Goal: Task Accomplishment & Management: Manage account settings

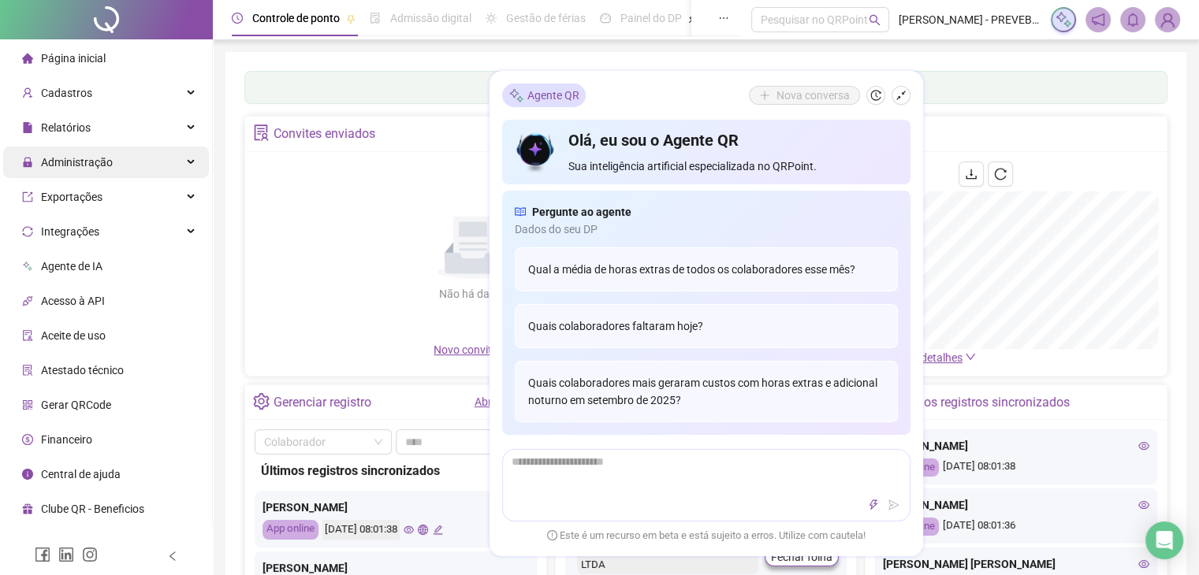
click at [145, 171] on div "Administração" at bounding box center [106, 163] width 206 height 32
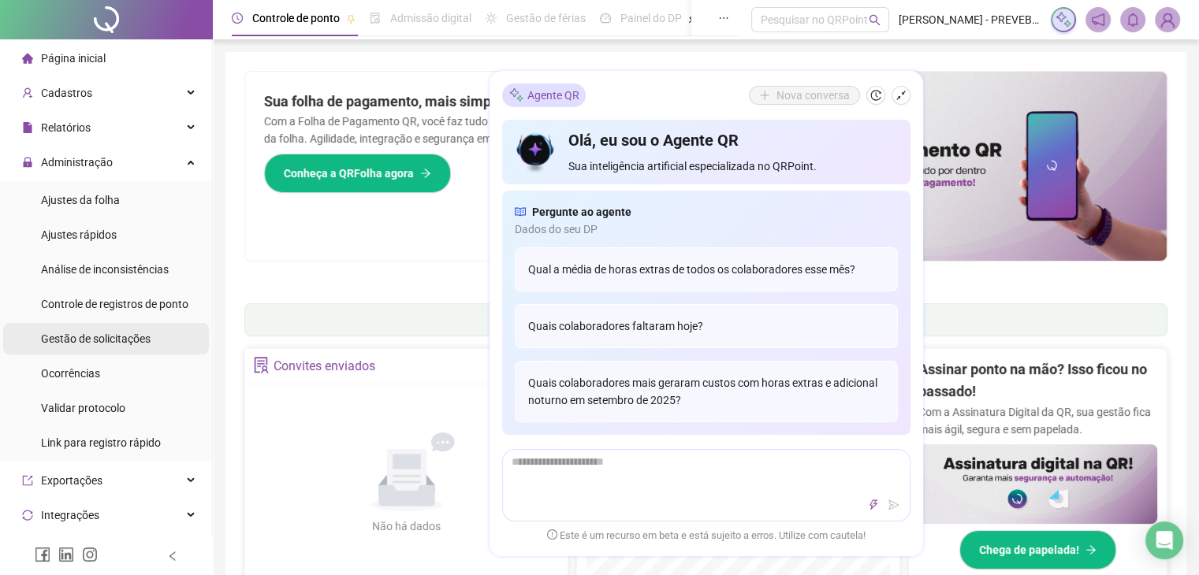
click at [112, 340] on span "Gestão de solicitações" at bounding box center [96, 339] width 110 height 13
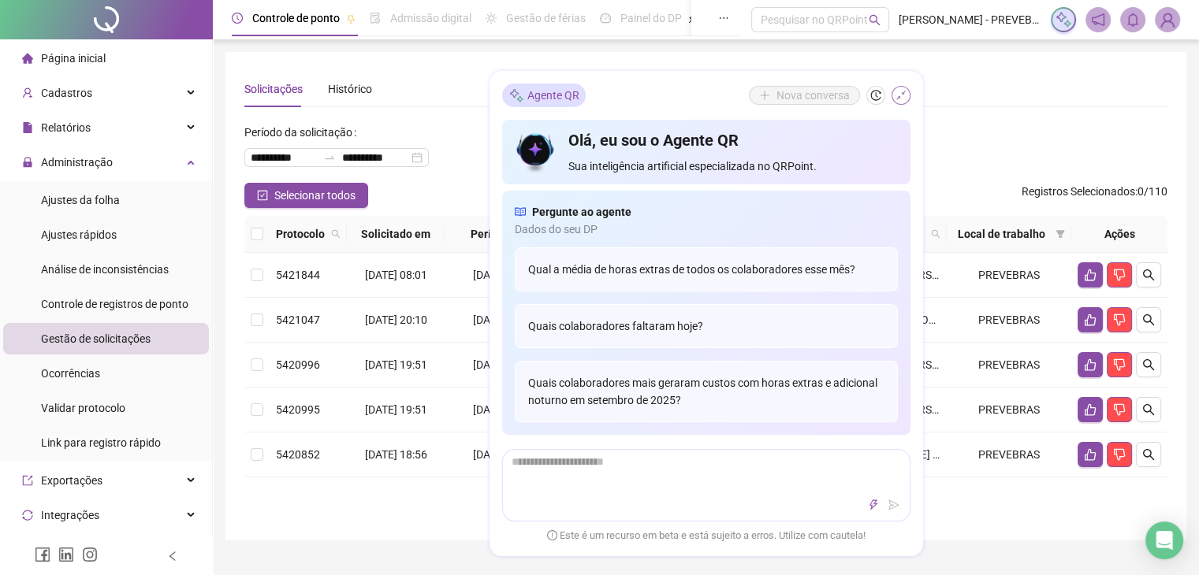
click at [900, 100] on icon "shrink" at bounding box center [900, 95] width 11 height 11
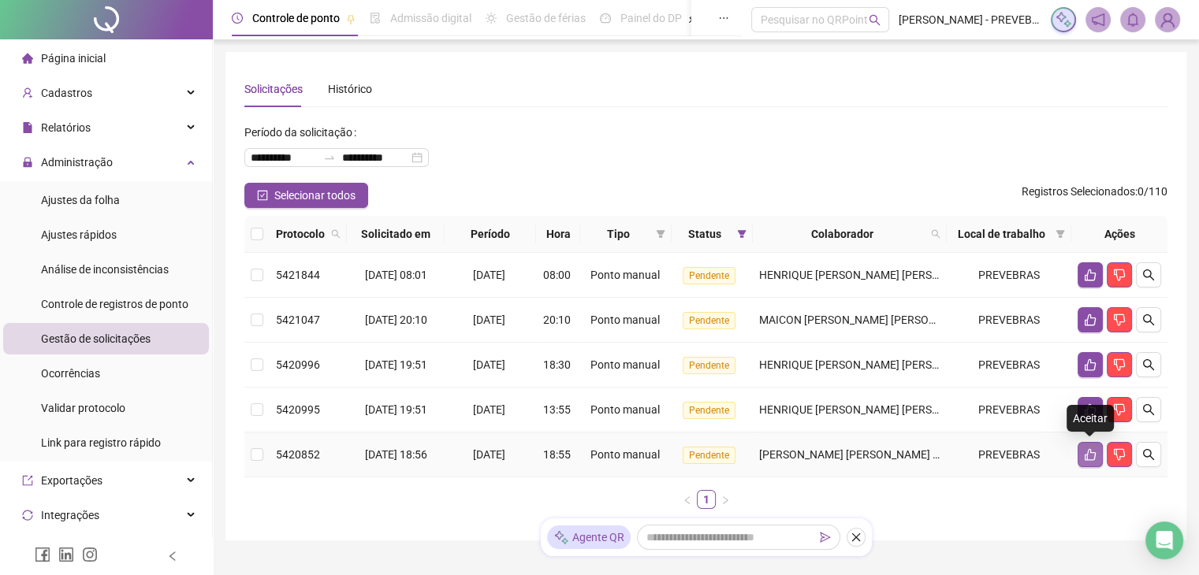
click at [1097, 455] on button "button" at bounding box center [1089, 454] width 25 height 25
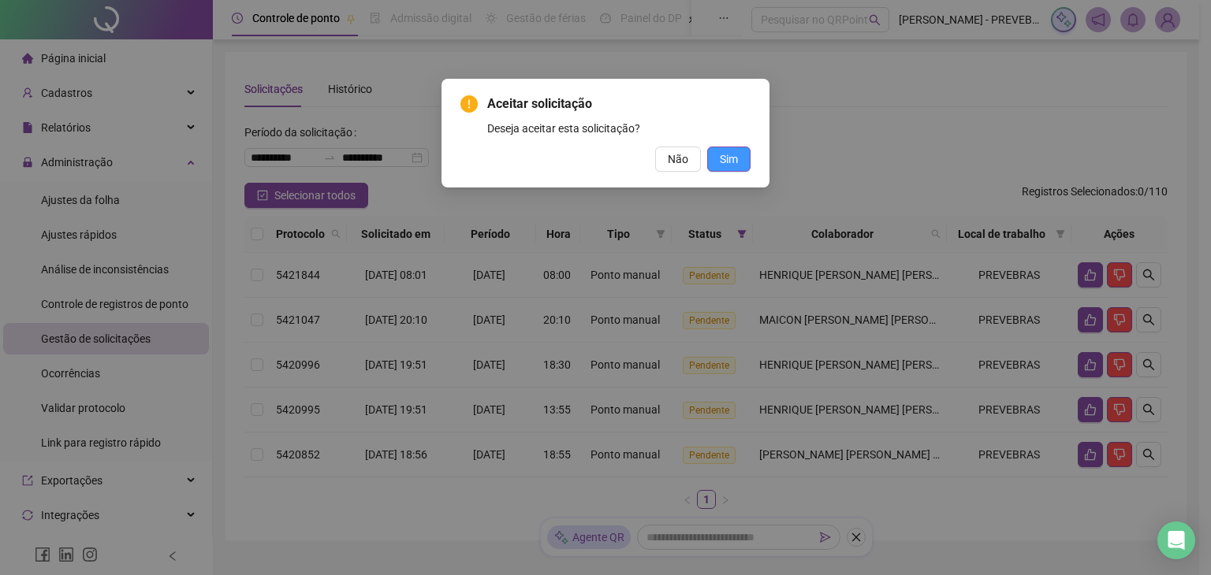
click at [731, 154] on span "Sim" at bounding box center [729, 159] width 18 height 17
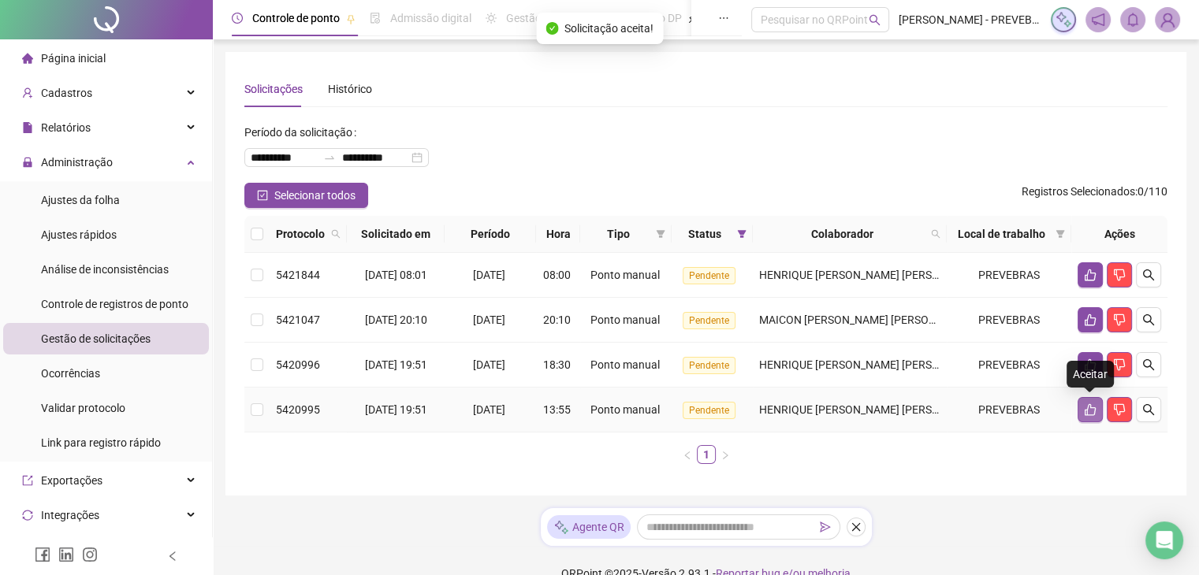
click at [1088, 413] on icon "like" at bounding box center [1090, 410] width 13 height 13
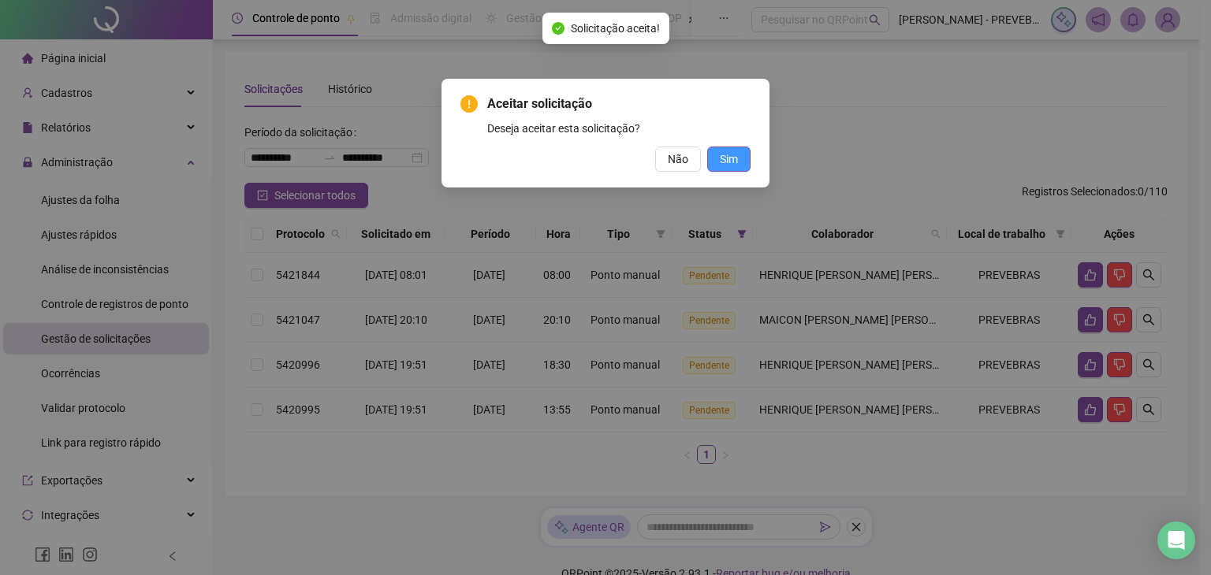
click at [722, 163] on span "Sim" at bounding box center [729, 159] width 18 height 17
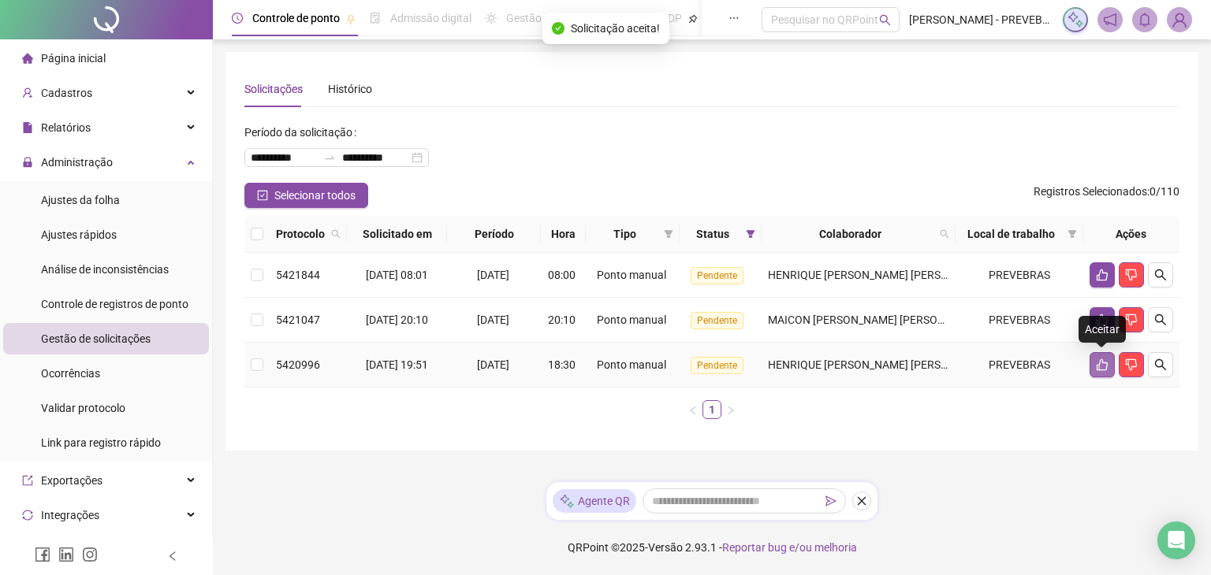
click at [1094, 367] on button "button" at bounding box center [1101, 364] width 25 height 25
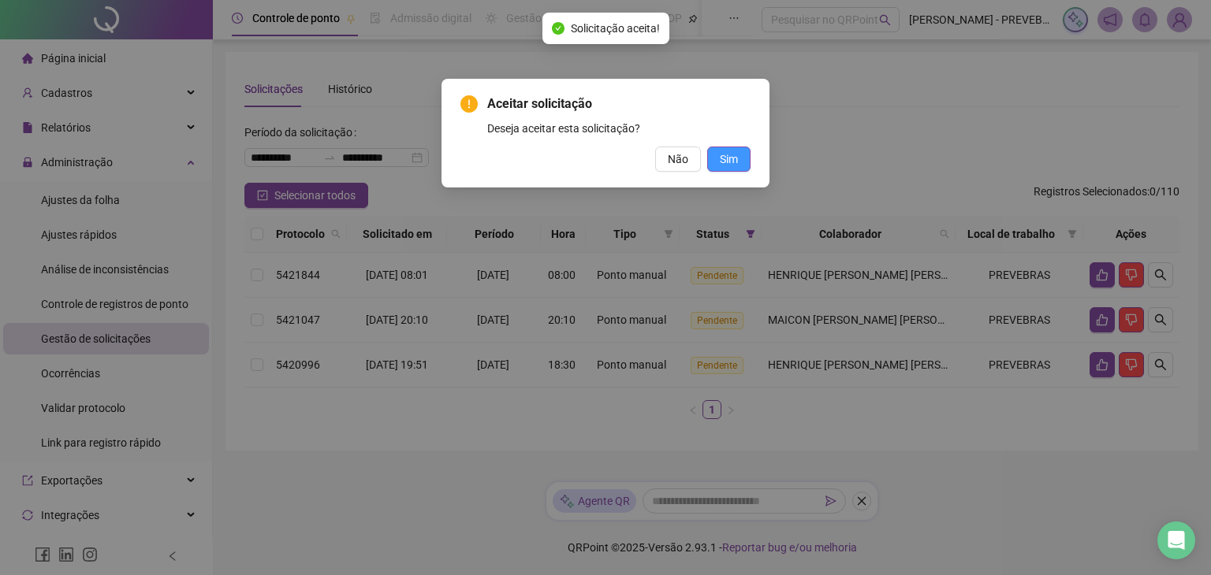
click at [720, 152] on span "Sim" at bounding box center [729, 159] width 18 height 17
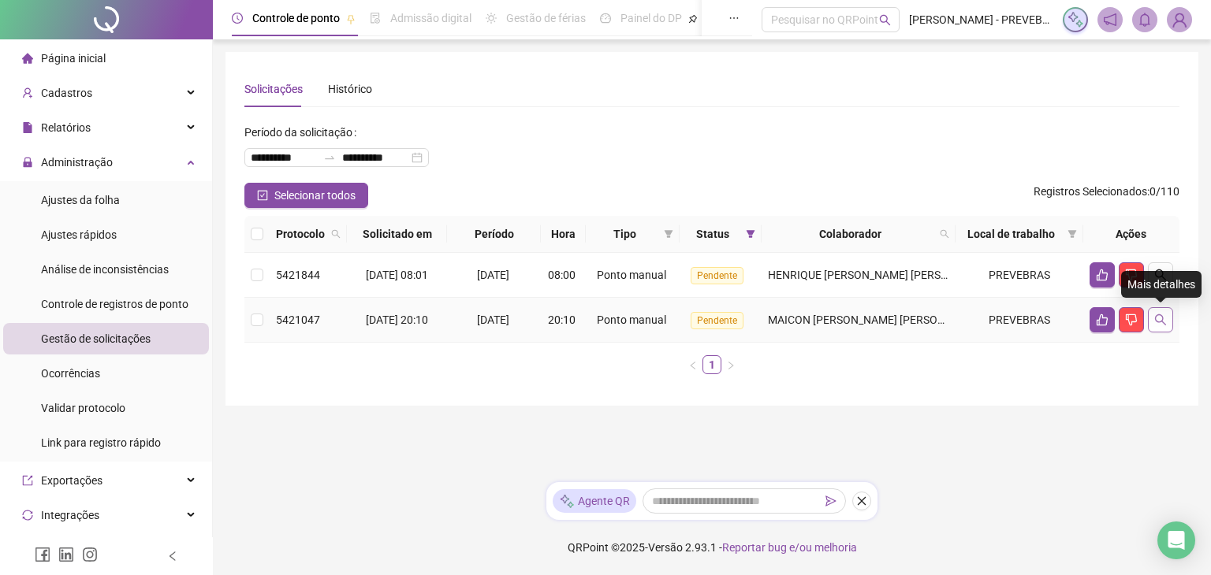
click at [1161, 329] on button "button" at bounding box center [1160, 319] width 25 height 25
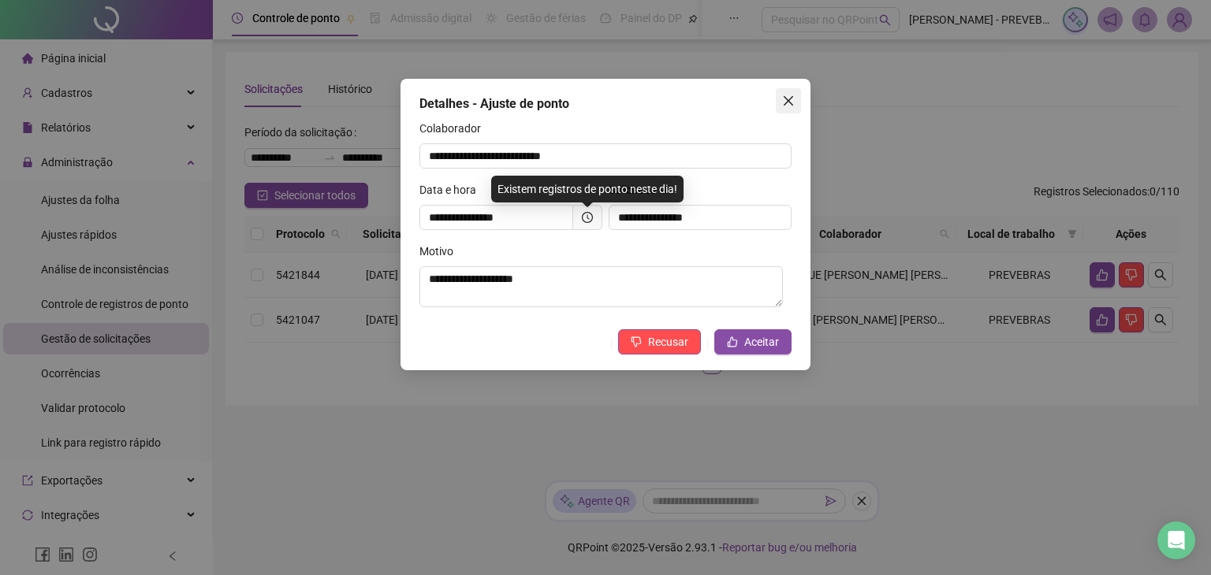
click at [796, 99] on span "Close" at bounding box center [788, 101] width 25 height 13
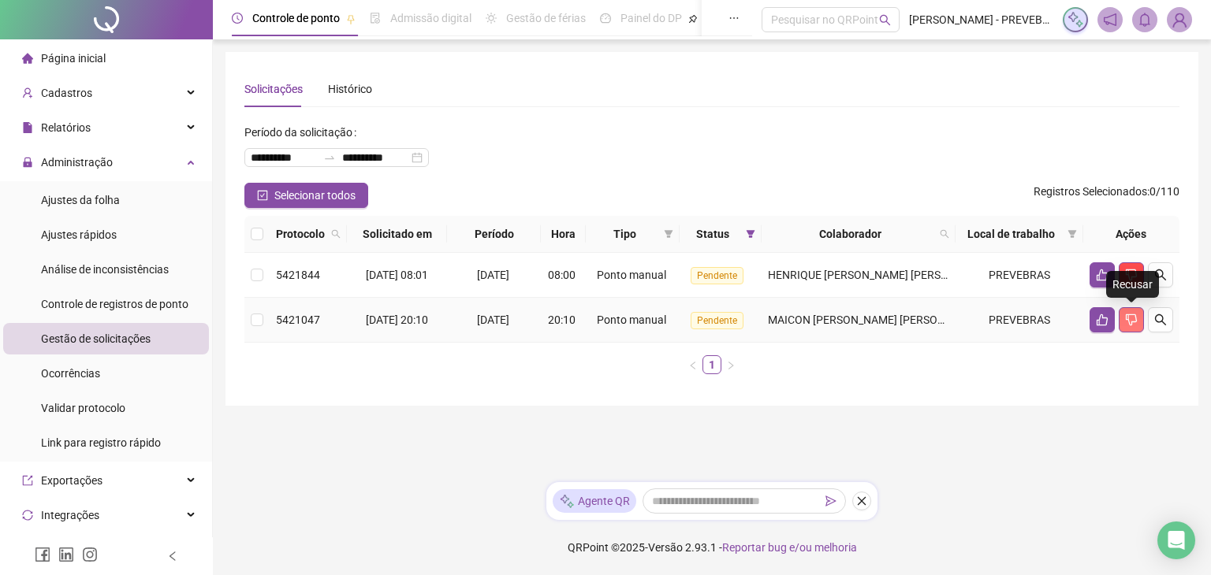
click at [1136, 324] on icon "dislike" at bounding box center [1131, 320] width 13 height 13
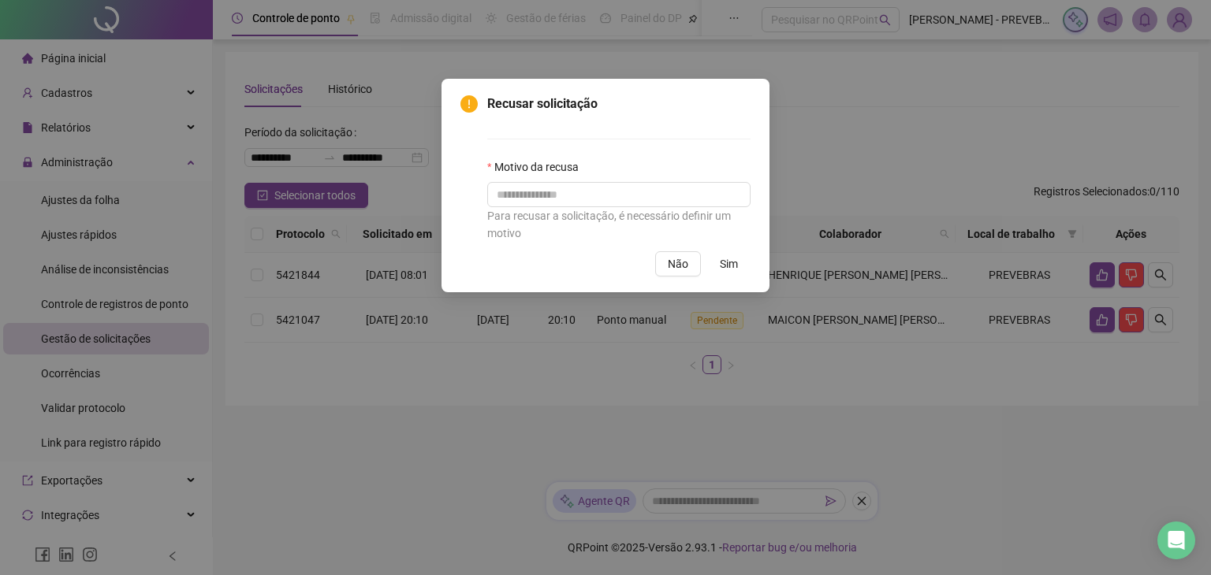
click at [738, 267] on button "Sim" at bounding box center [728, 263] width 43 height 25
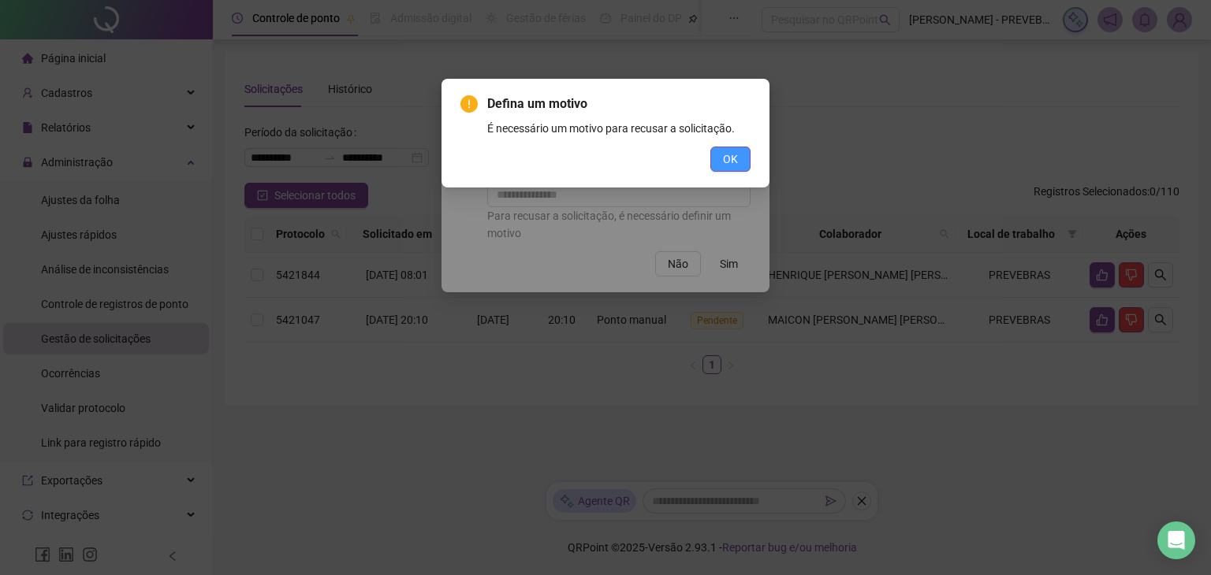
click at [738, 158] on span "OK" at bounding box center [730, 159] width 15 height 17
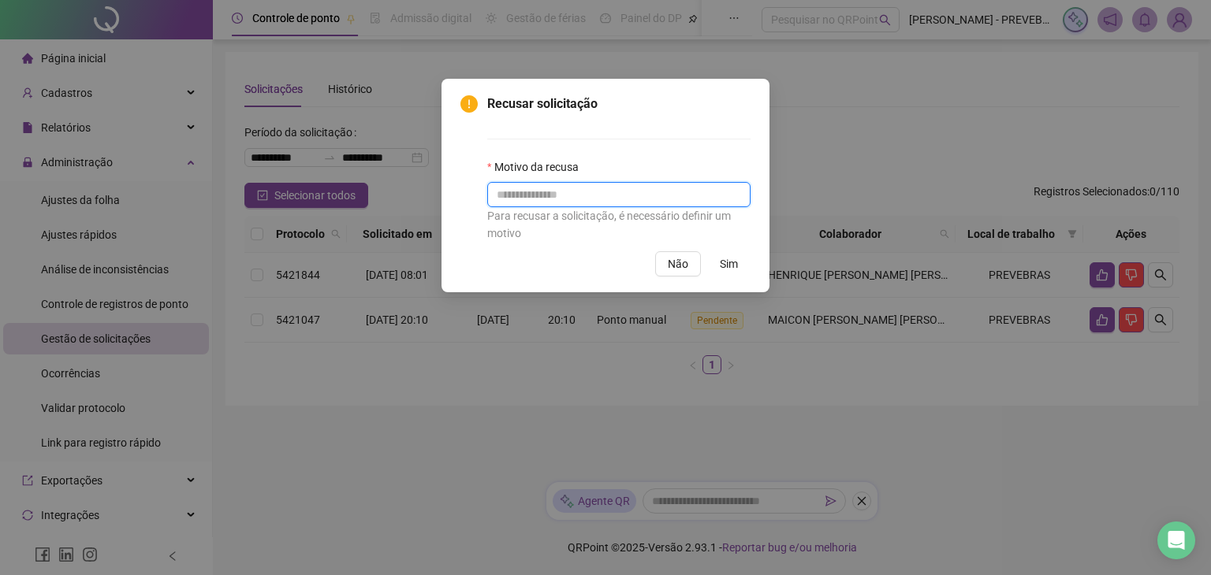
click at [632, 193] on input "text" at bounding box center [618, 194] width 263 height 25
type input "**********"
click at [720, 265] on span "Sim" at bounding box center [729, 263] width 18 height 17
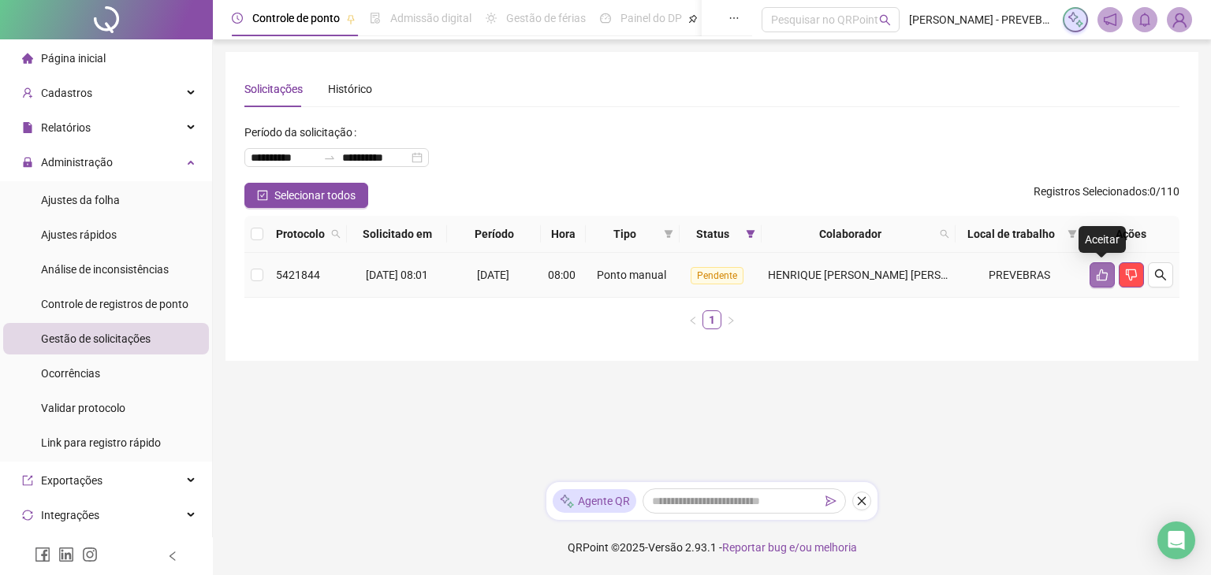
click at [1103, 279] on icon "like" at bounding box center [1102, 275] width 13 height 13
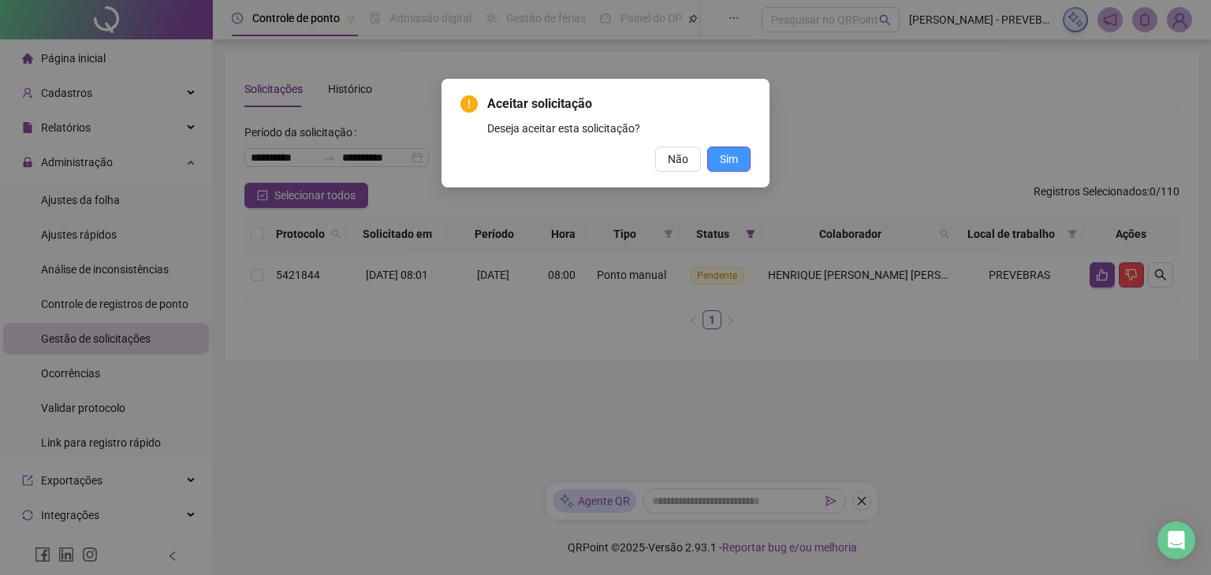
click at [728, 164] on span "Sim" at bounding box center [729, 159] width 18 height 17
click at [725, 159] on span "Sim" at bounding box center [729, 159] width 18 height 17
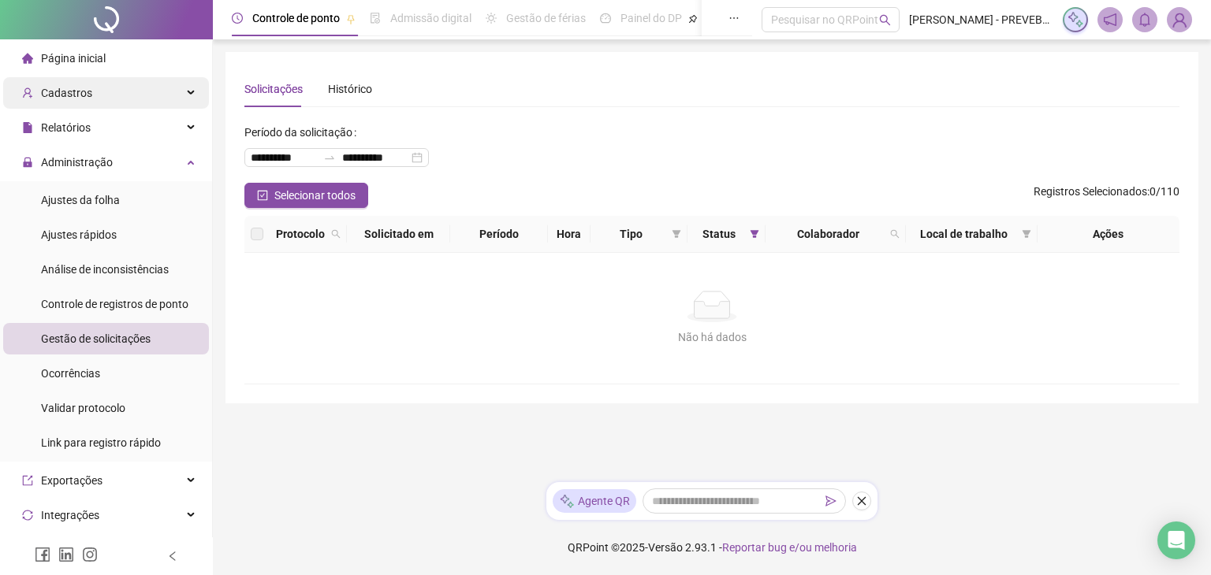
click at [129, 89] on div "Cadastros" at bounding box center [106, 93] width 206 height 32
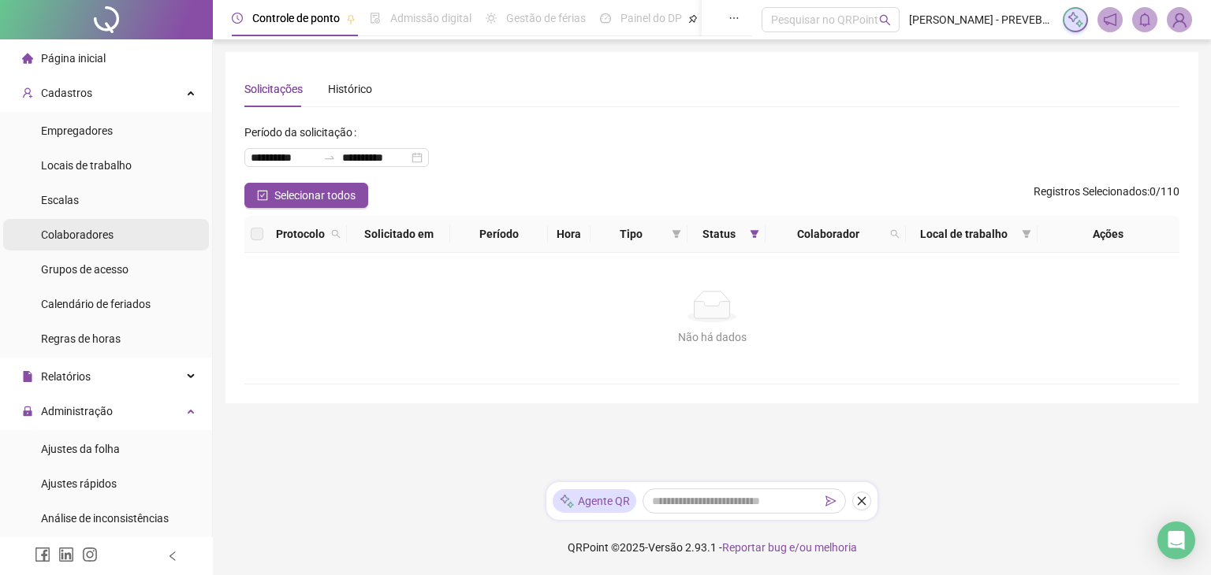
click at [84, 234] on span "Colaboradores" at bounding box center [77, 235] width 73 height 13
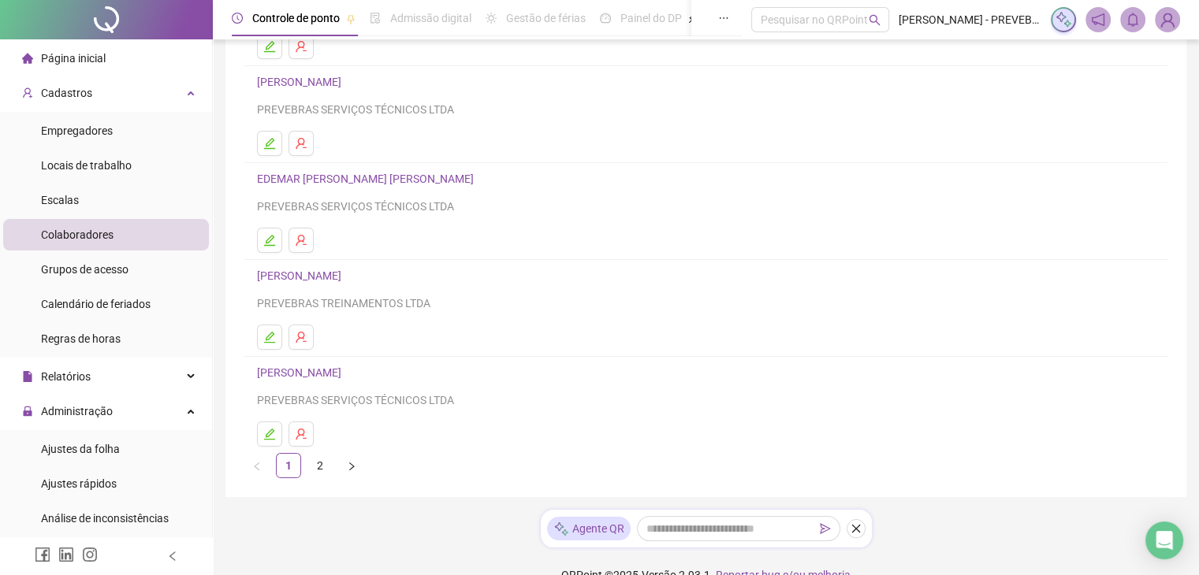
scroll to position [224, 0]
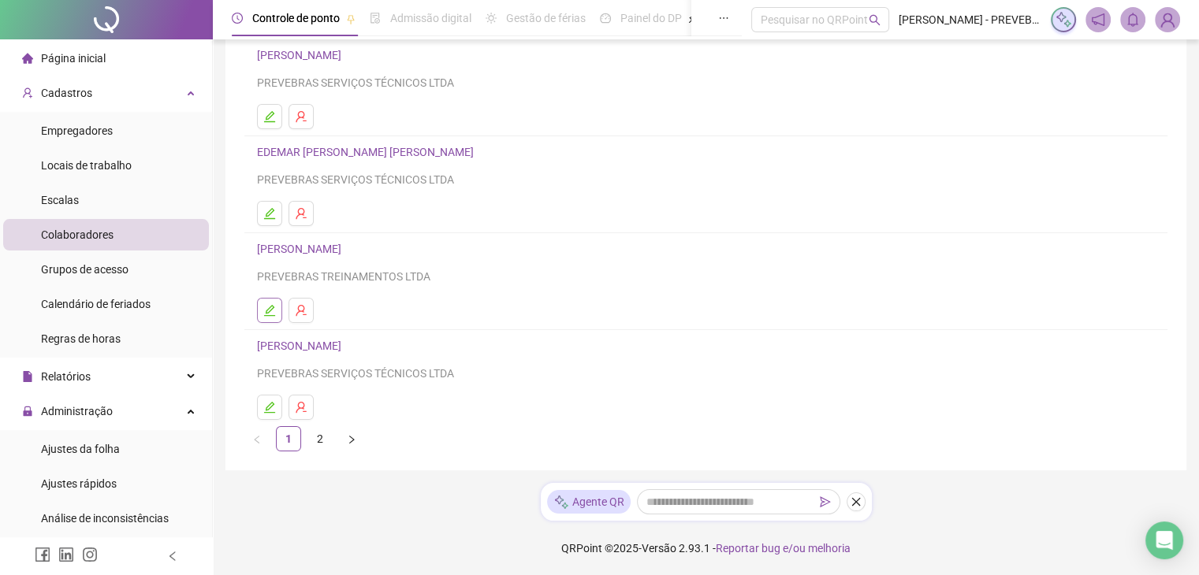
click at [274, 303] on button "button" at bounding box center [269, 310] width 25 height 25
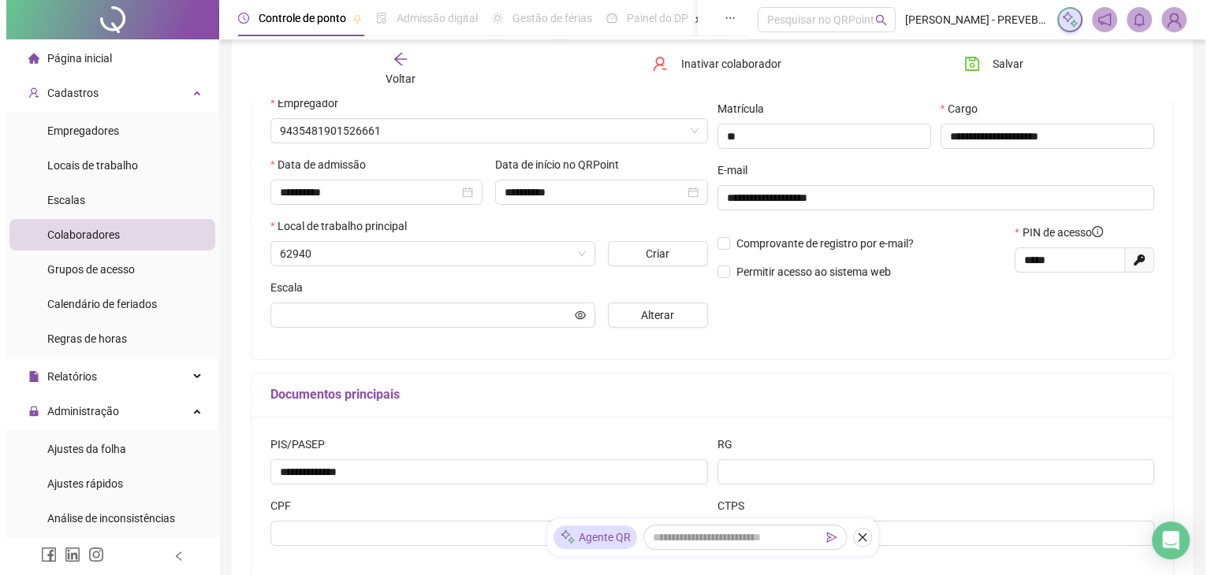
scroll to position [232, 0]
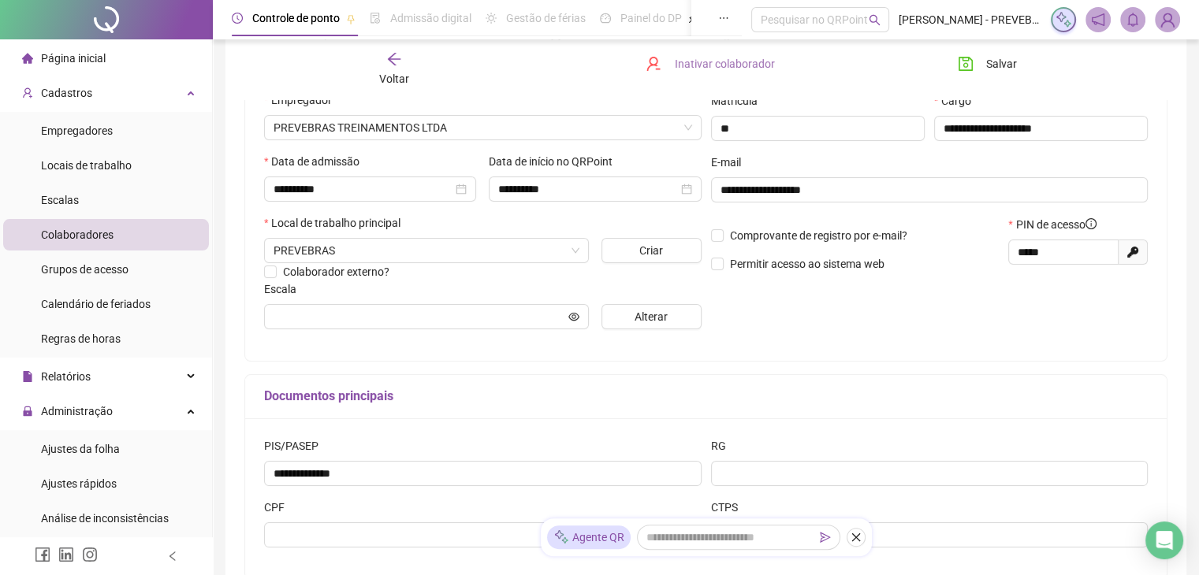
click at [712, 68] on span "Inativar colaborador" at bounding box center [724, 63] width 100 height 17
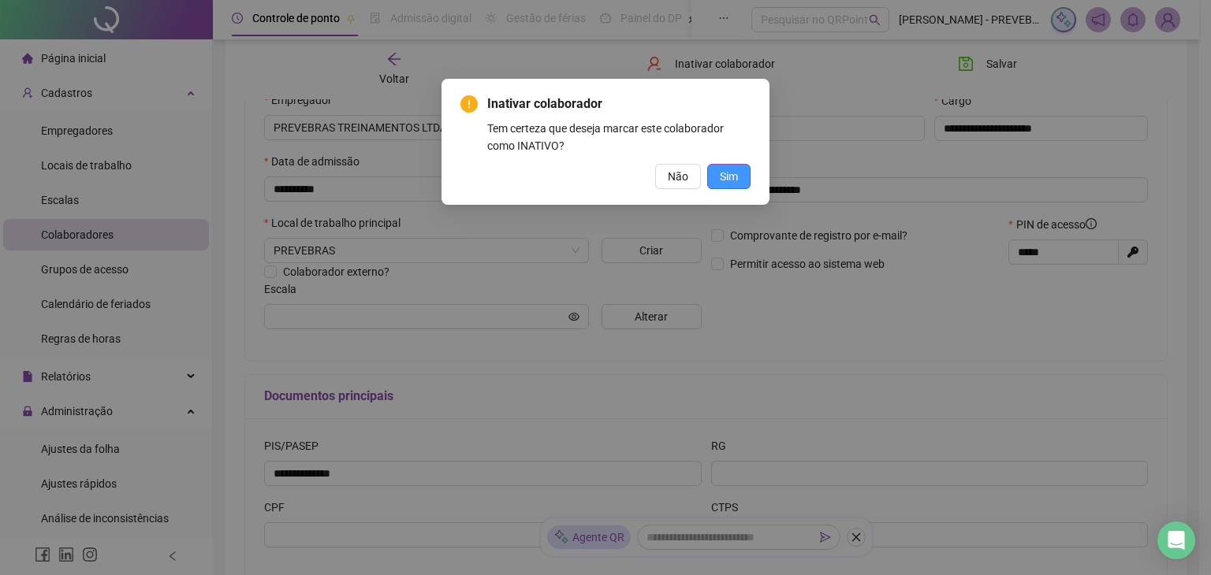
click at [716, 180] on button "Sim" at bounding box center [728, 176] width 43 height 25
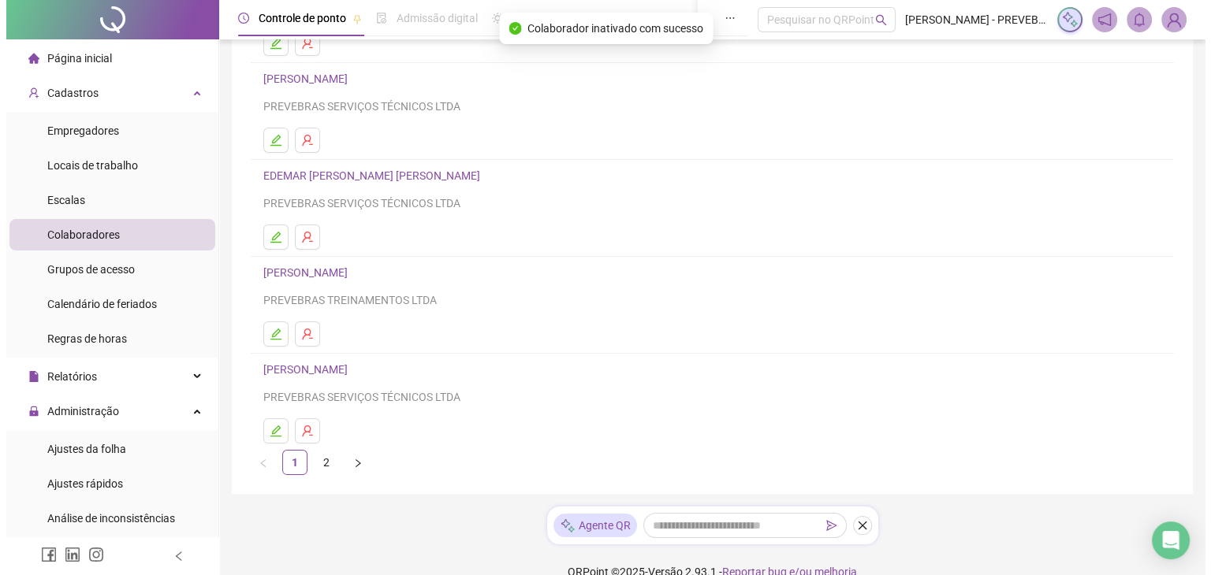
scroll to position [224, 0]
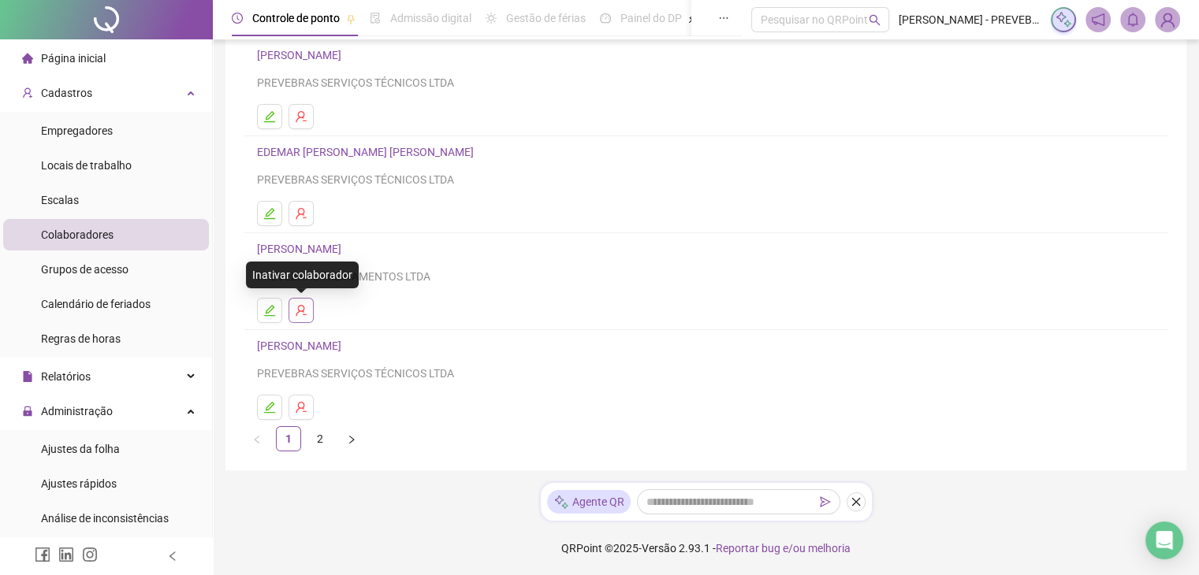
click at [309, 313] on button "button" at bounding box center [300, 310] width 25 height 25
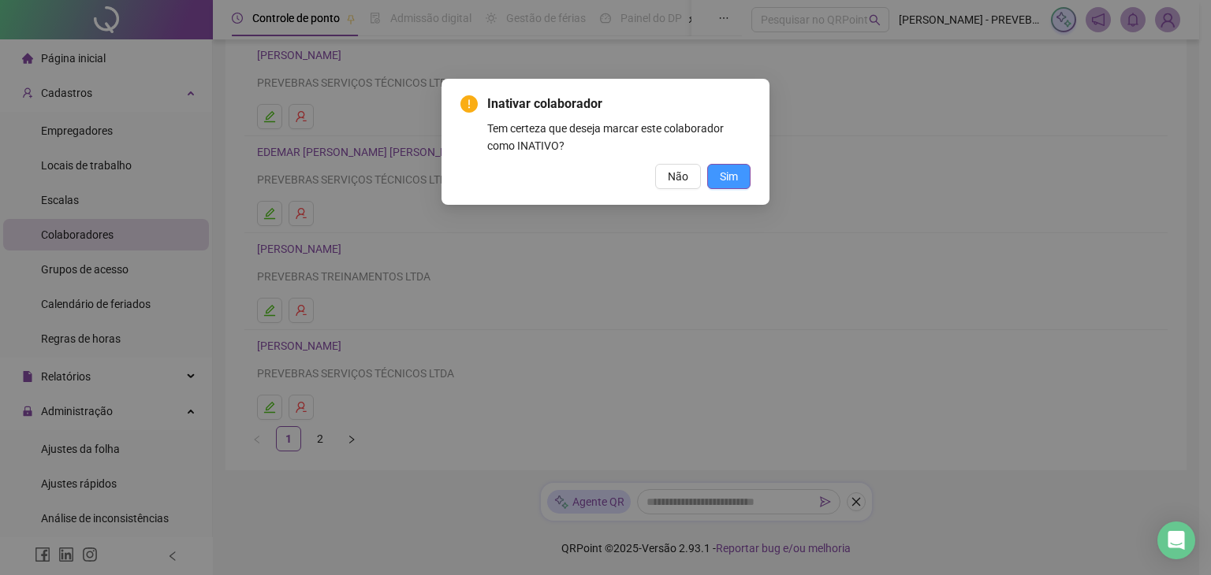
click at [740, 168] on button "Sim" at bounding box center [728, 176] width 43 height 25
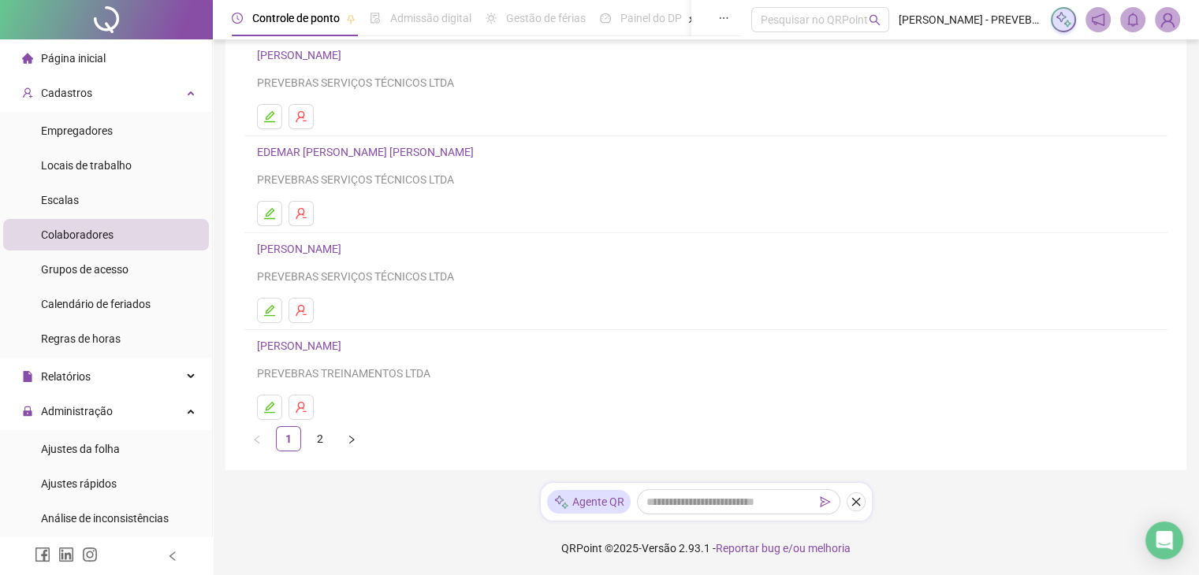
click at [321, 441] on link "2" at bounding box center [320, 439] width 24 height 24
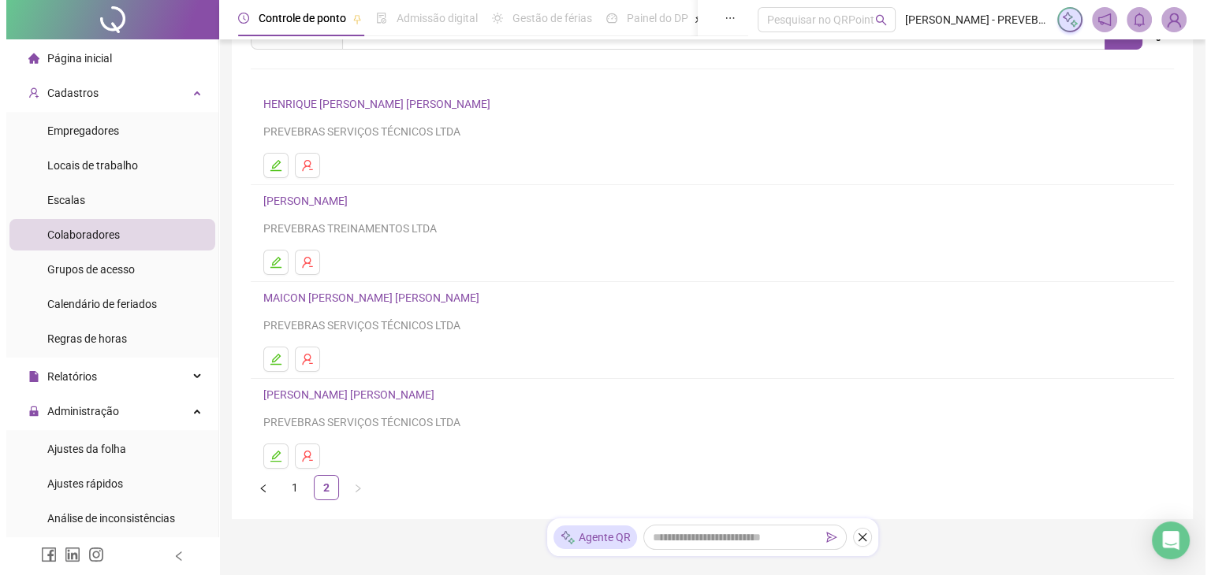
scroll to position [79, 0]
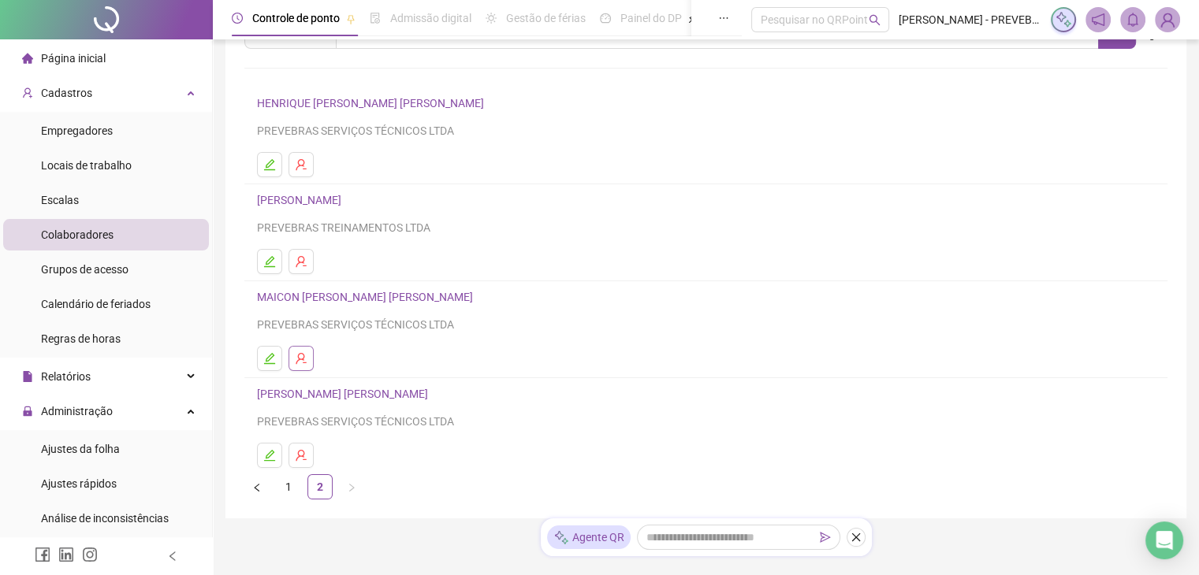
click at [300, 357] on icon "user-delete" at bounding box center [301, 358] width 13 height 13
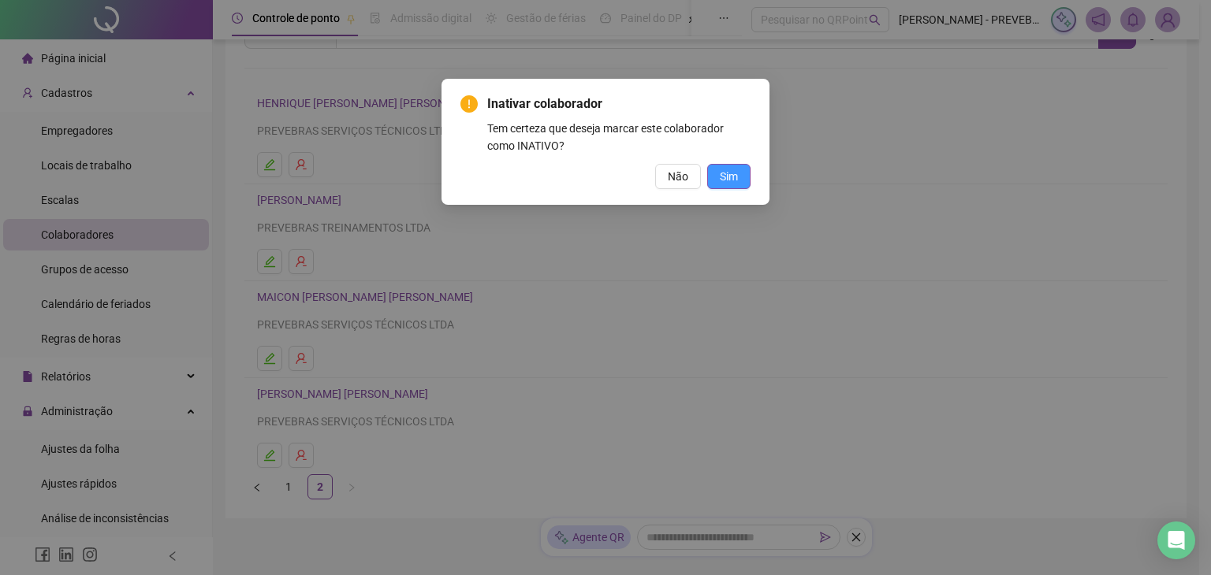
click at [732, 182] on span "Sim" at bounding box center [729, 176] width 18 height 17
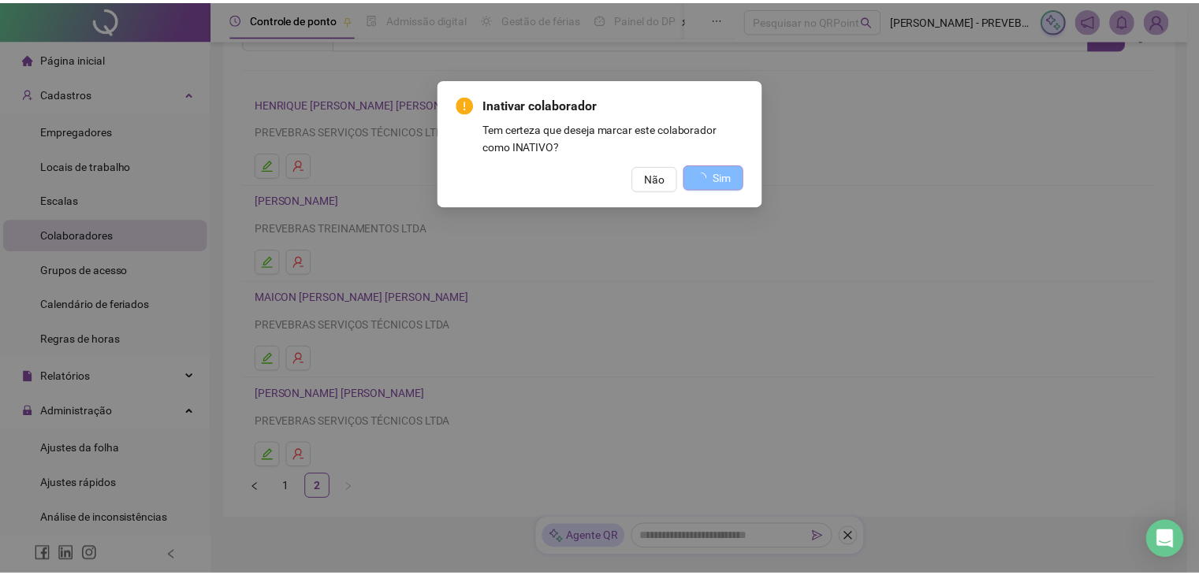
scroll to position [0, 0]
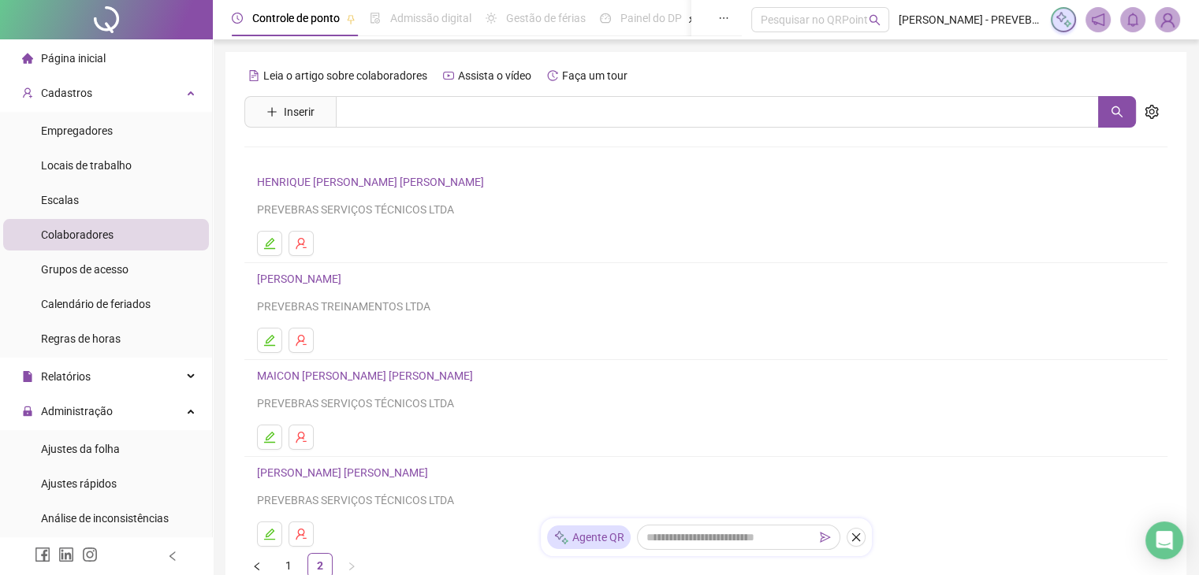
click at [95, 69] on div "Página inicial" at bounding box center [64, 59] width 84 height 32
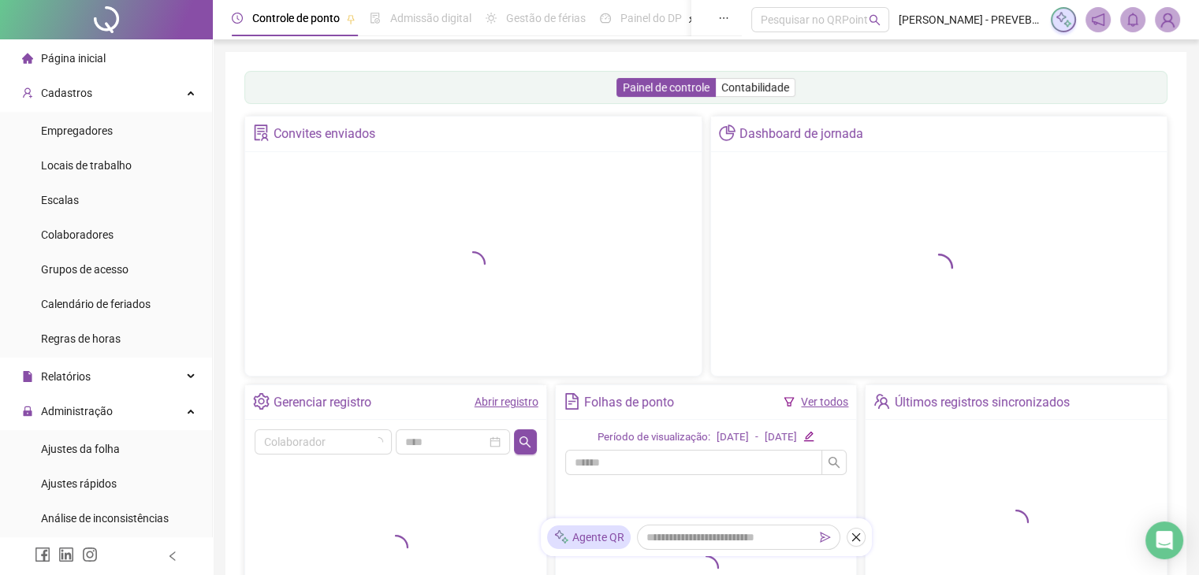
click at [92, 60] on span "Página inicial" at bounding box center [73, 58] width 65 height 13
